Goal: Find contact information: Find contact information

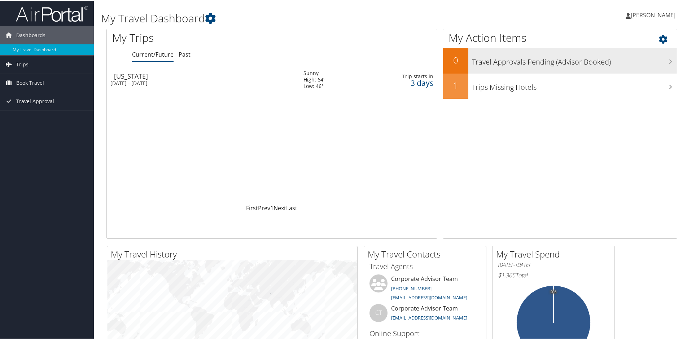
click at [568, 62] on h3 "Travel Approvals Pending (Advisor Booked)" at bounding box center [574, 60] width 205 height 14
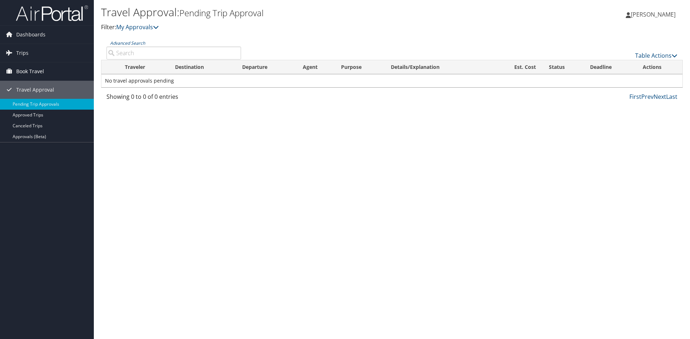
click at [28, 70] on span "Book Travel" at bounding box center [30, 71] width 28 height 18
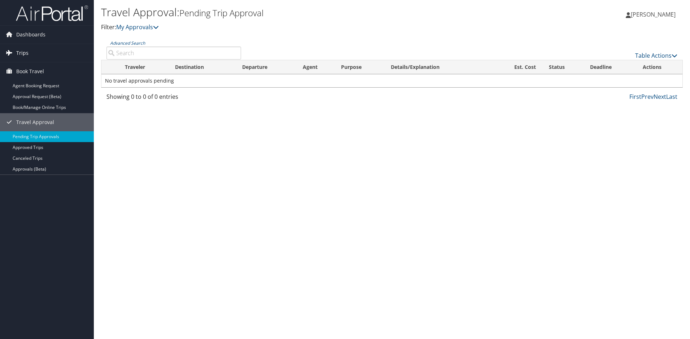
click at [19, 56] on span "Trips" at bounding box center [22, 53] width 12 height 18
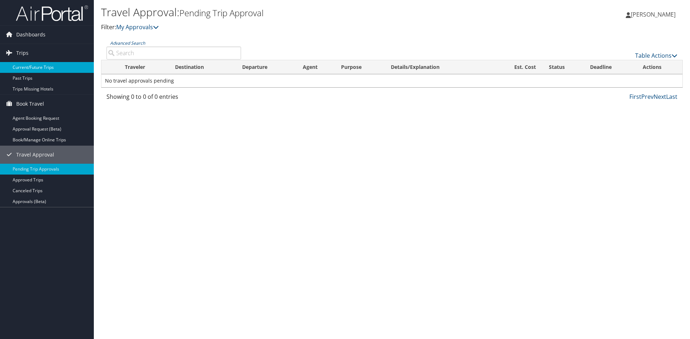
click at [23, 67] on link "Current/Future Trips" at bounding box center [47, 67] width 94 height 11
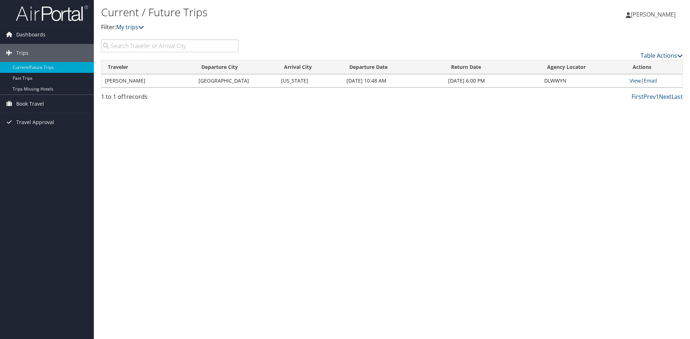
click at [682, 54] on icon at bounding box center [680, 56] width 6 height 6
drag, startPoint x: 154, startPoint y: 134, endPoint x: 58, endPoint y: 68, distance: 116.0
click at [151, 131] on div at bounding box center [345, 169] width 690 height 339
click at [15, 34] on link "Dashboards" at bounding box center [47, 35] width 94 height 18
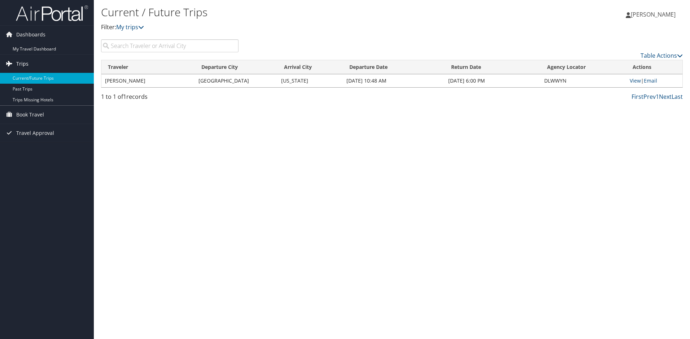
click at [22, 60] on span "Trips" at bounding box center [22, 64] width 12 height 18
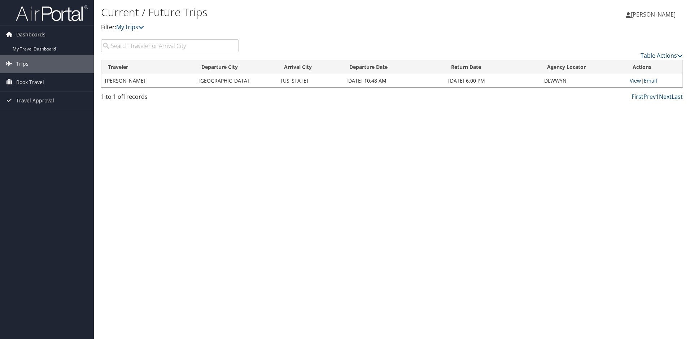
click at [13, 35] on icon at bounding box center [9, 34] width 11 height 11
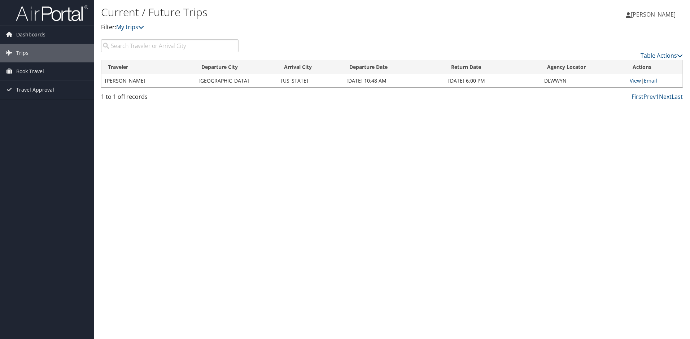
click at [32, 92] on span "Travel Approval" at bounding box center [35, 90] width 38 height 18
click at [7, 36] on icon at bounding box center [9, 34] width 11 height 11
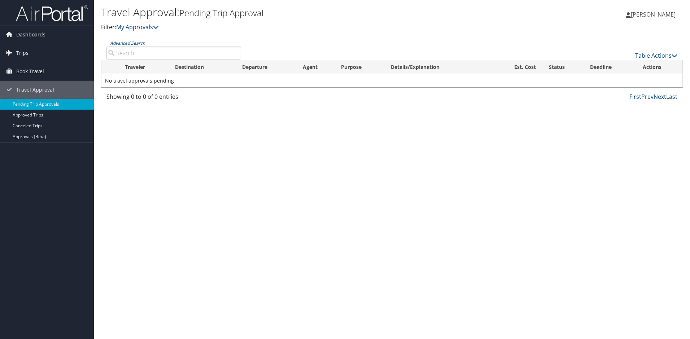
click at [645, 14] on span "[PERSON_NAME]" at bounding box center [653, 14] width 45 height 8
click at [628, 51] on link "Travel Agency Contacts" at bounding box center [634, 52] width 80 height 12
